Goal: Contribute content: Contribute content

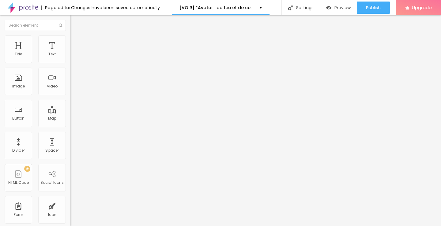
click at [70, 52] on div "Add image" at bounding box center [105, 50] width 70 height 4
click at [70, 53] on span "Add image" at bounding box center [82, 49] width 25 height 5
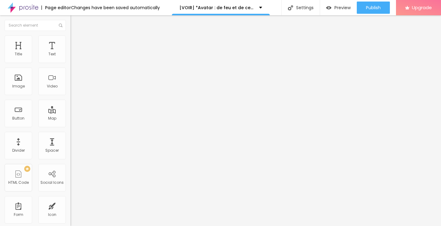
click at [70, 62] on input "text" at bounding box center [106, 59] width 73 height 6
paste input "[VOIR] *Avatar : de feu et de cendres 2025} EN STREAMING-VF EN [GEOGRAPHIC_DATA]"
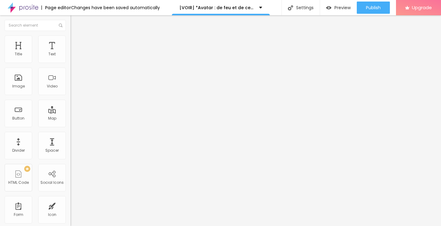
scroll to position [0, 77]
type input "[VOIR] *Avatar : de feu et de cendres 2025} EN STREAMING-VF EN [GEOGRAPHIC_DATA]"
drag, startPoint x: 33, startPoint y: 168, endPoint x: 0, endPoint y: 169, distance: 33.4
click at [70, 140] on div "Change image Image description (Alt) [VOIR] *Avatar : de feu et de cendres 2025…" at bounding box center [105, 94] width 70 height 92
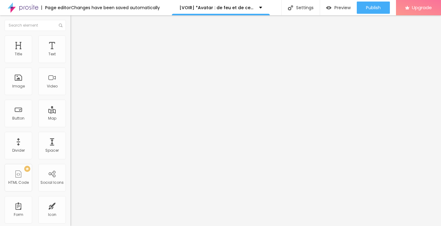
paste input "[DOMAIN_NAME]/fr/movie/83533/alboompro"
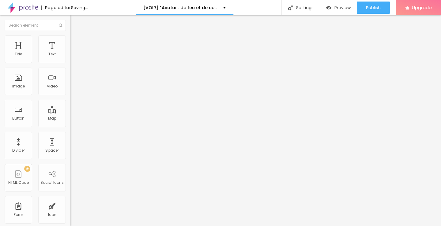
type input "[URL][DOMAIN_NAME]"
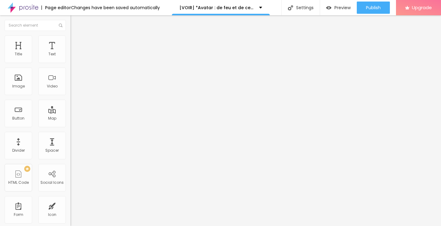
scroll to position [0, 0]
click at [70, 25] on button "Edit Image" at bounding box center [105, 22] width 70 height 14
click at [75, 23] on img "button" at bounding box center [77, 22] width 5 height 5
drag, startPoint x: 31, startPoint y: 65, endPoint x: 0, endPoint y: 78, distance: 33.6
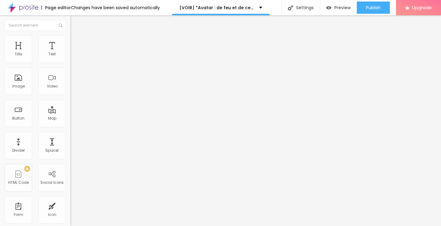
click at [70, 78] on div "Text Click me Align Size Default Small Default Big Link URL https:// Open in ne…" at bounding box center [105, 92] width 70 height 89
paste input "➥ Voir Film » Avatar : de feu et de cendres (2025) Streaming VF-HD"
type input "➥ Voir Film » Avatar : de feu et de cendres (2025) Streaming VF-HD"
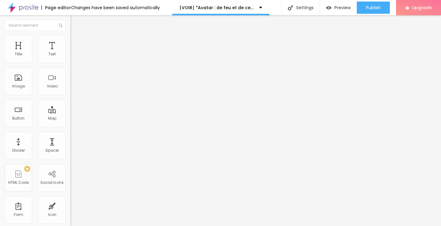
drag, startPoint x: 33, startPoint y: 126, endPoint x: 5, endPoint y: 123, distance: 29.0
click at [70, 123] on input "https://" at bounding box center [106, 123] width 73 height 6
paste input "[DOMAIN_NAME]/fr/movie/83533/alboompro"
type input "[URL][DOMAIN_NAME]"
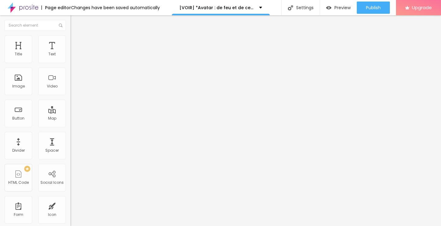
click at [70, 73] on img at bounding box center [72, 71] width 4 height 4
click at [75, 21] on img "button" at bounding box center [77, 22] width 5 height 5
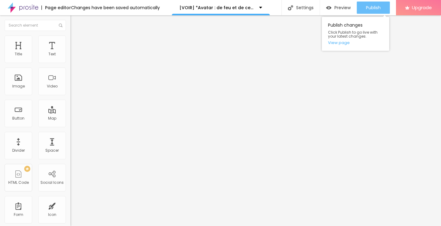
click at [366, 10] on span "Publish" at bounding box center [373, 7] width 15 height 5
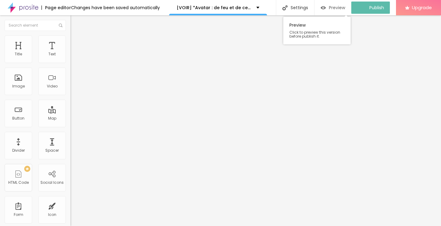
click at [342, 8] on span "Preview" at bounding box center [337, 7] width 16 height 5
